Goal: Navigation & Orientation: Find specific page/section

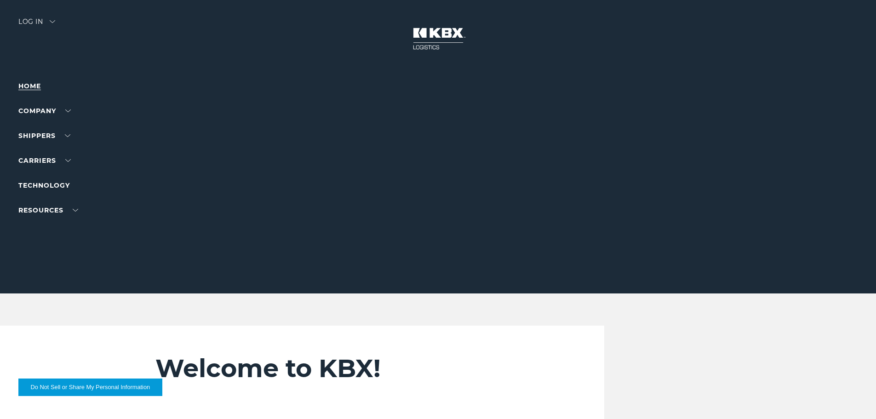
click at [32, 84] on link "Home" at bounding box center [29, 86] width 23 height 8
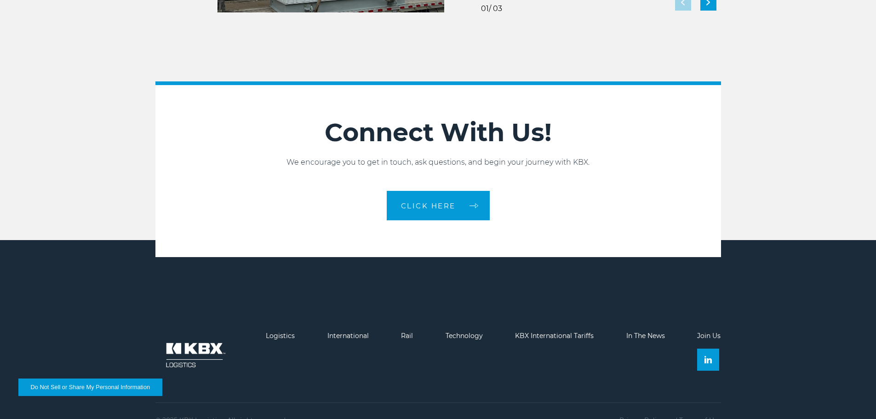
scroll to position [2051, 0]
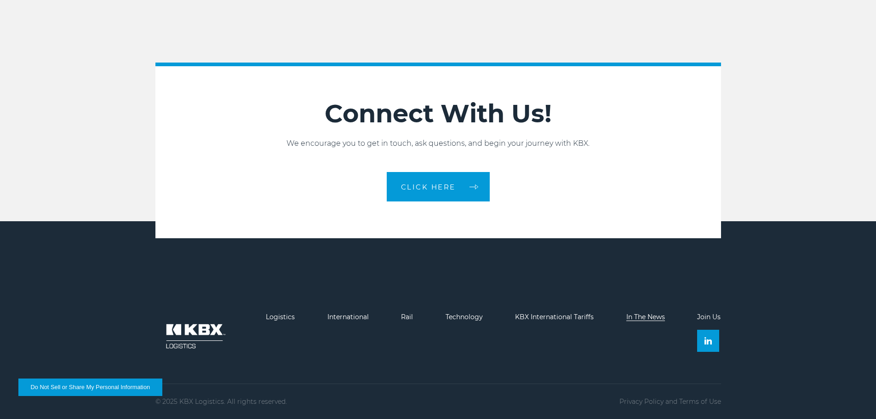
click at [647, 316] on link "In The News" at bounding box center [645, 317] width 39 height 8
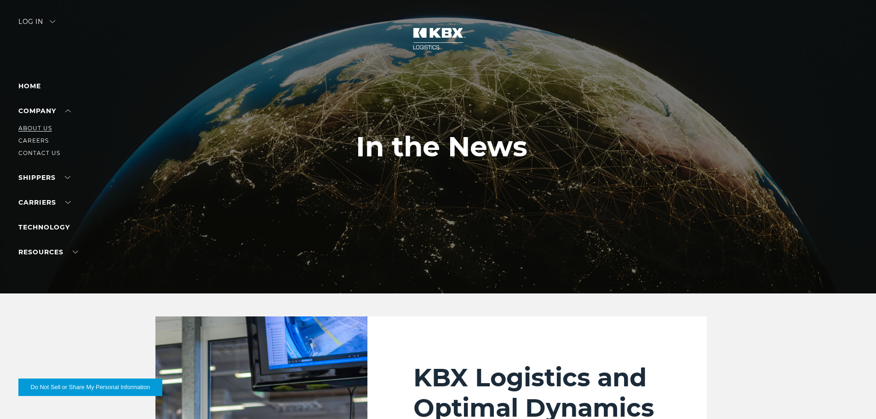
click at [39, 129] on link "About Us" at bounding box center [35, 128] width 34 height 7
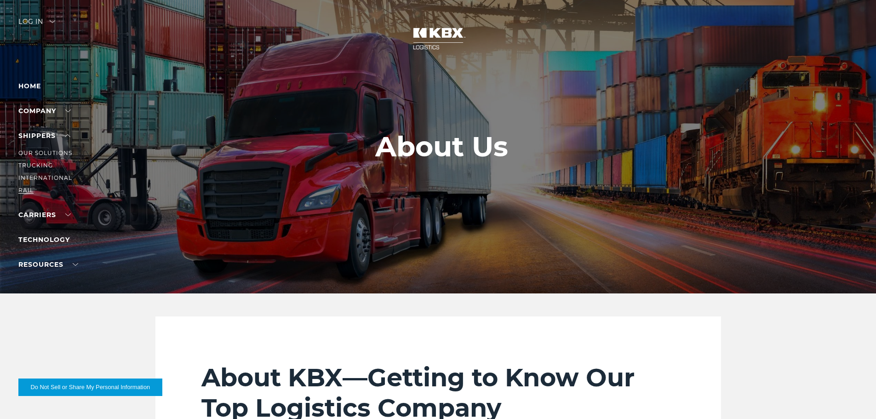
click at [28, 188] on link "RAIL" at bounding box center [25, 190] width 15 height 7
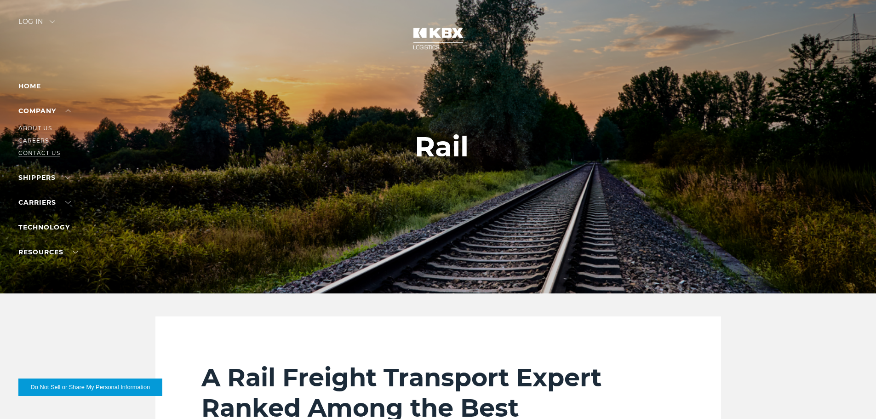
click at [40, 151] on link "Contact Us" at bounding box center [39, 152] width 42 height 7
